Goal: Task Accomplishment & Management: Manage account settings

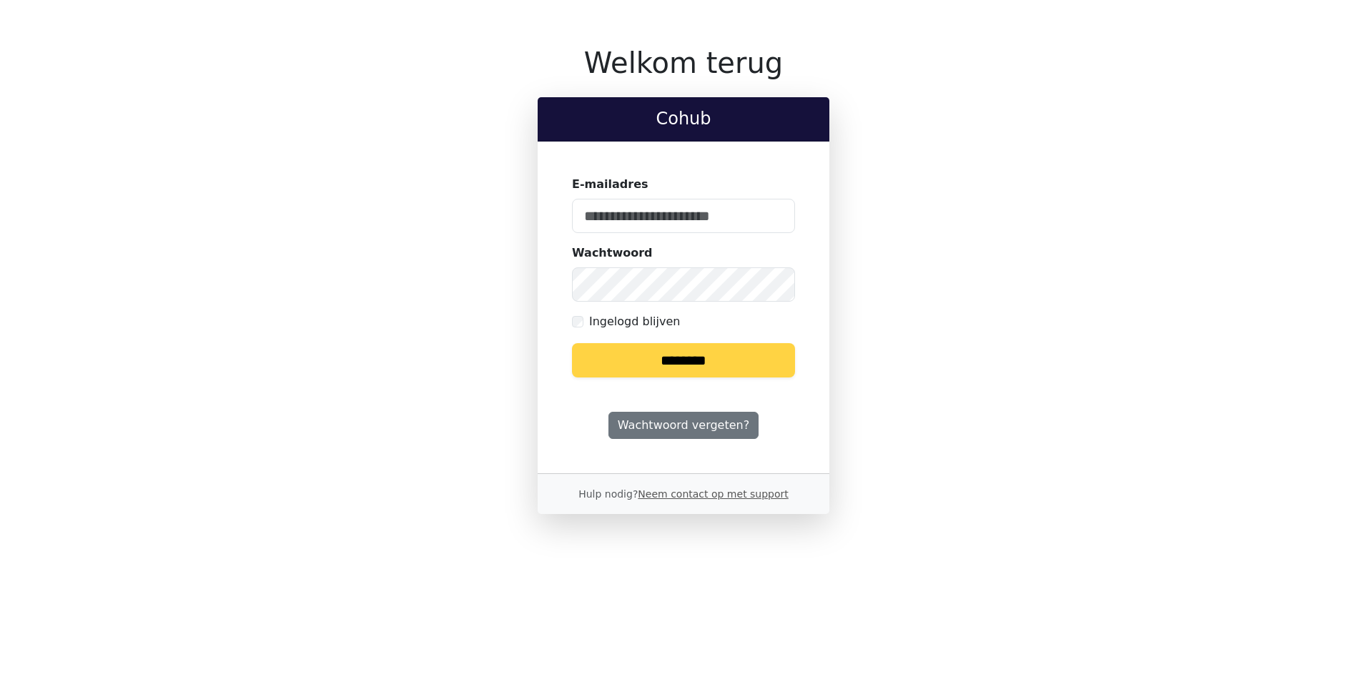
type input "**********"
click at [702, 368] on input "********" at bounding box center [683, 360] width 223 height 34
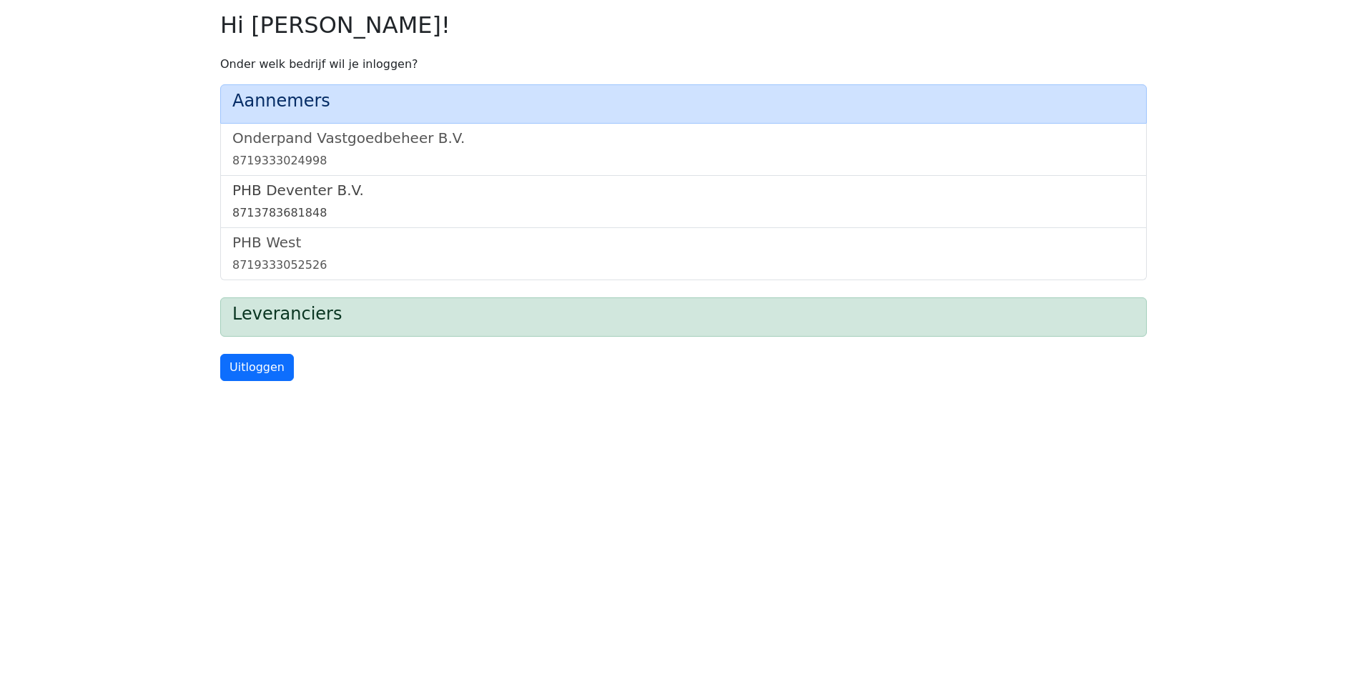
click at [298, 207] on div "8713783681848" at bounding box center [683, 213] width 903 height 17
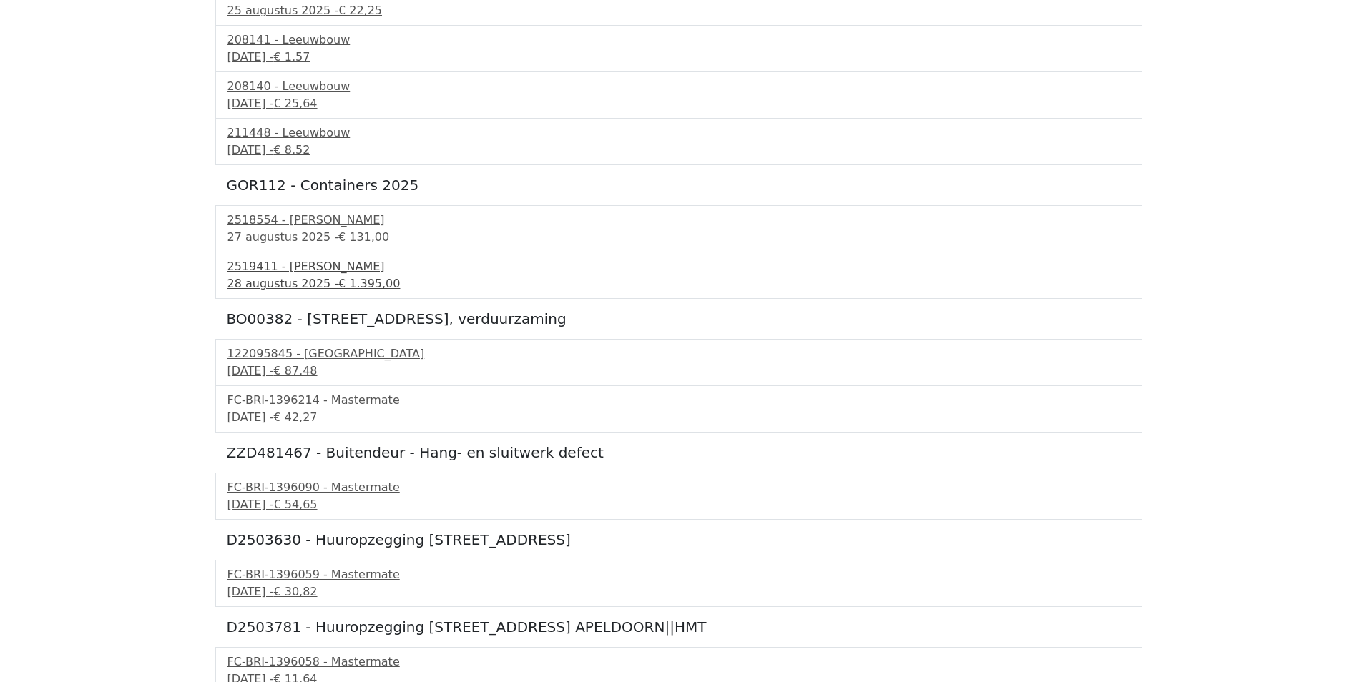
scroll to position [286, 0]
